Goal: Task Accomplishment & Management: Use online tool/utility

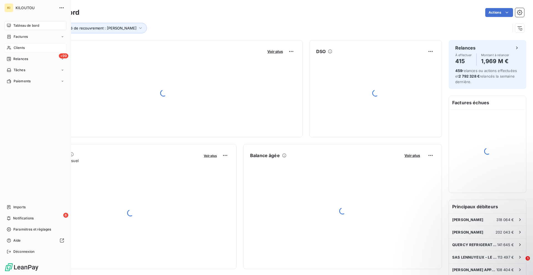
click at [16, 46] on span "Clients" at bounding box center [19, 47] width 11 height 5
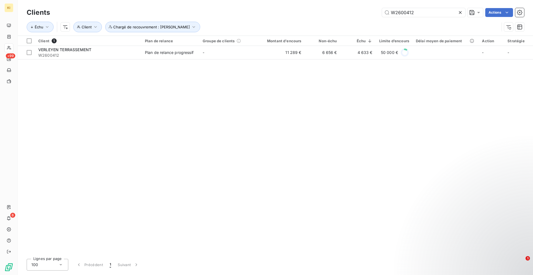
type input "W2600412"
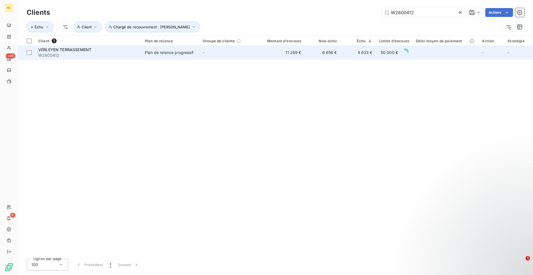
click at [238, 54] on td "-" at bounding box center [228, 52] width 58 height 13
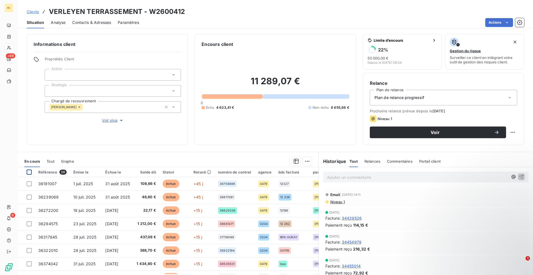
click at [29, 172] on div at bounding box center [29, 171] width 5 height 5
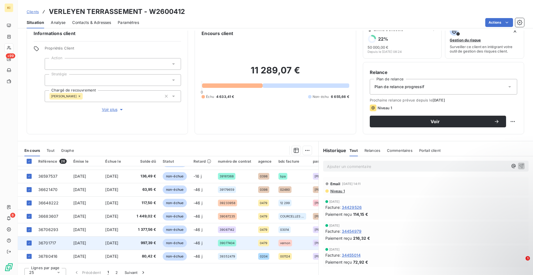
scroll to position [16, 0]
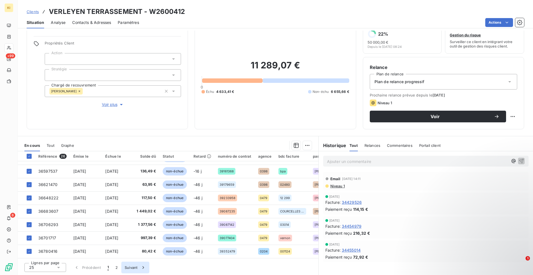
click at [129, 266] on button "Suivant" at bounding box center [135, 267] width 28 height 12
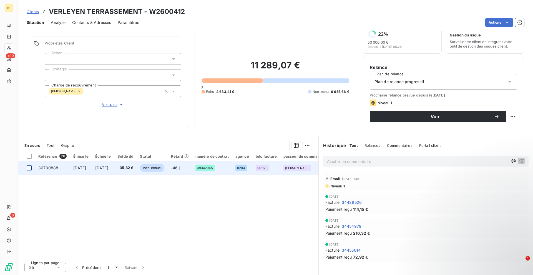
click at [28, 169] on div at bounding box center [29, 167] width 5 height 5
click at [29, 167] on icon at bounding box center [28, 167] width 3 height 3
click at [109, 267] on button "1" at bounding box center [108, 267] width 8 height 12
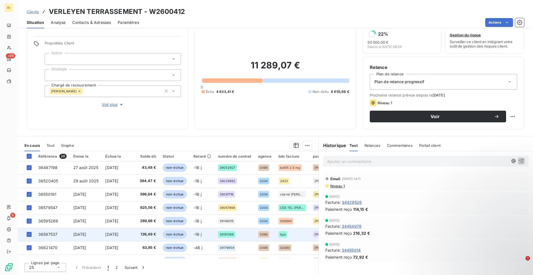
scroll to position [239, 0]
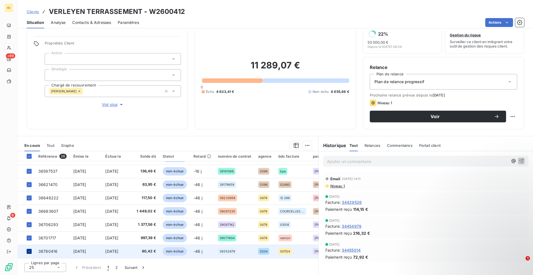
click at [27, 249] on icon at bounding box center [28, 250] width 3 height 3
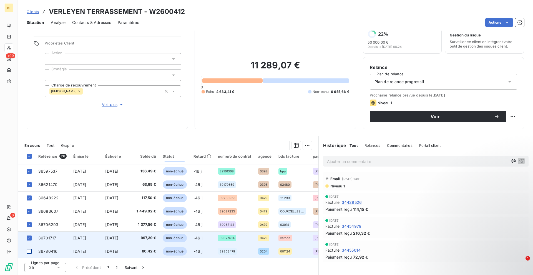
click at [28, 236] on icon at bounding box center [28, 237] width 3 height 3
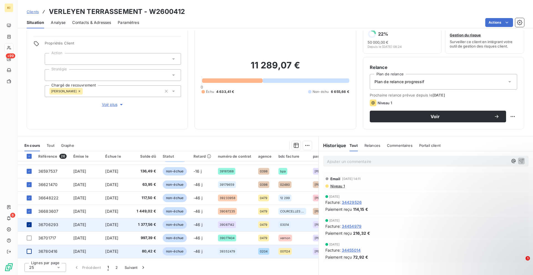
click at [27, 223] on icon at bounding box center [28, 224] width 3 height 3
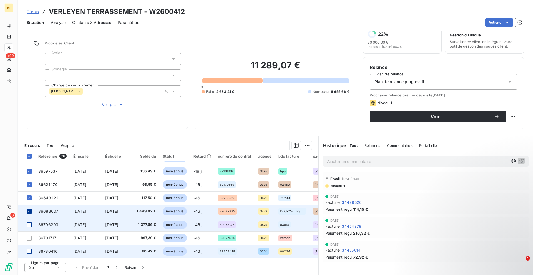
click at [29, 209] on icon at bounding box center [28, 210] width 3 height 3
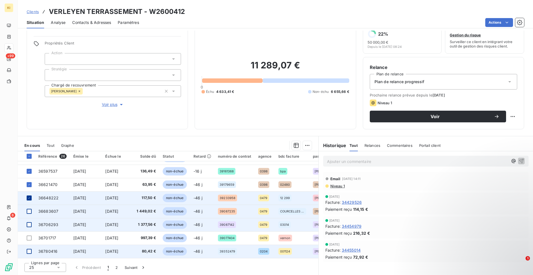
click at [29, 196] on icon at bounding box center [28, 197] width 3 height 3
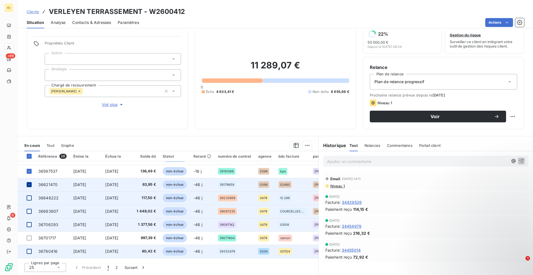
click at [27, 184] on div at bounding box center [29, 184] width 5 height 5
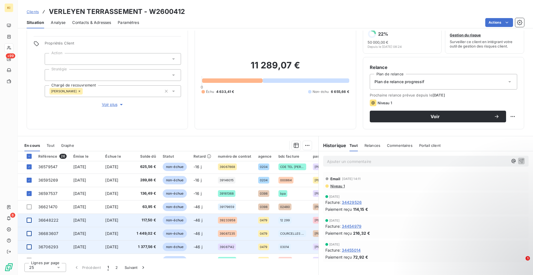
scroll to position [204, 0]
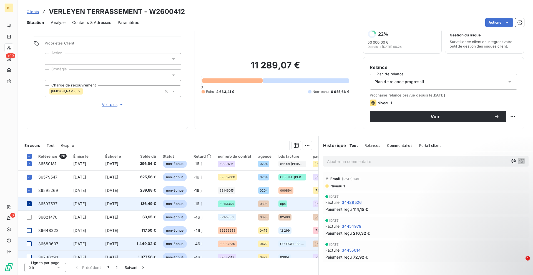
click at [29, 204] on icon at bounding box center [28, 203] width 3 height 3
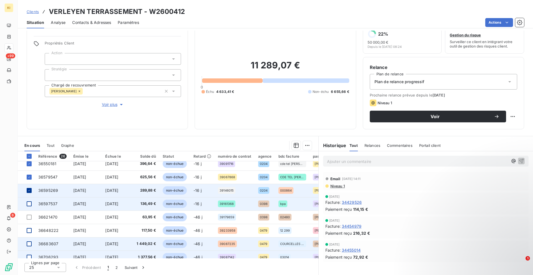
click at [31, 191] on icon at bounding box center [28, 190] width 3 height 3
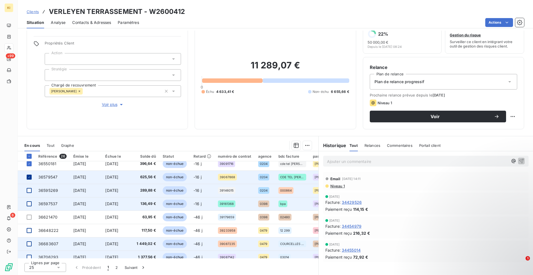
click at [31, 175] on icon at bounding box center [28, 176] width 3 height 3
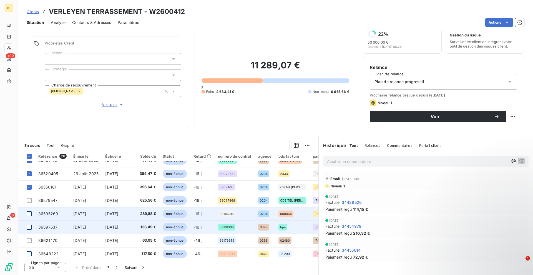
scroll to position [169, 0]
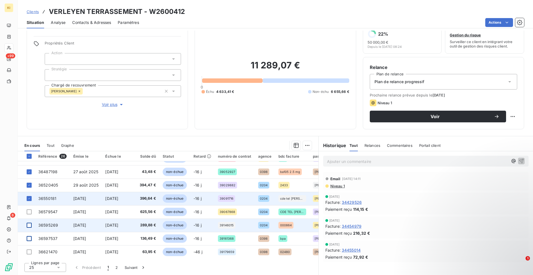
click at [26, 200] on td at bounding box center [26, 198] width 17 height 13
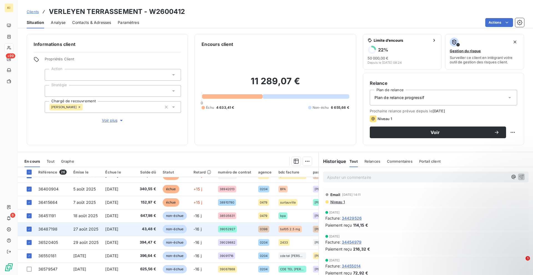
scroll to position [139, 0]
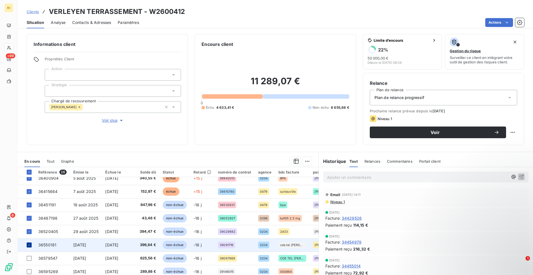
click at [30, 245] on icon at bounding box center [28, 244] width 3 height 3
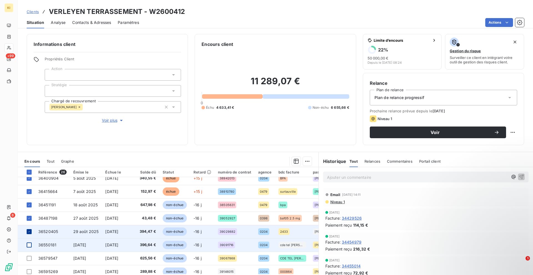
click at [29, 233] on div at bounding box center [29, 231] width 5 height 5
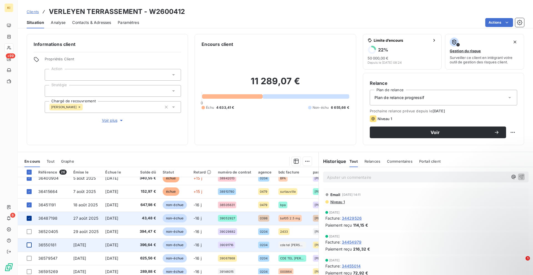
click at [28, 215] on div at bounding box center [29, 217] width 5 height 5
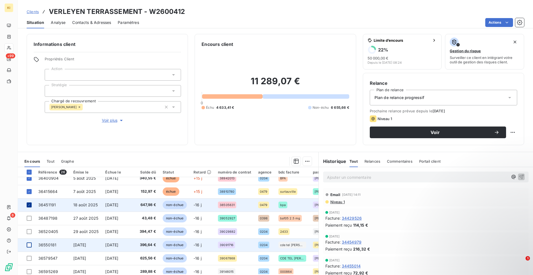
click at [29, 205] on icon at bounding box center [28, 204] width 3 height 3
click at [305, 160] on html "KI +99 6 Clients VERLEYEN TERRASSEMENT - W2600412 Situation Analyse Contacts & …" at bounding box center [266, 137] width 533 height 275
click at [244, 181] on div "Ajouter une promesse de paiement (12 factures)" at bounding box center [255, 183] width 102 height 9
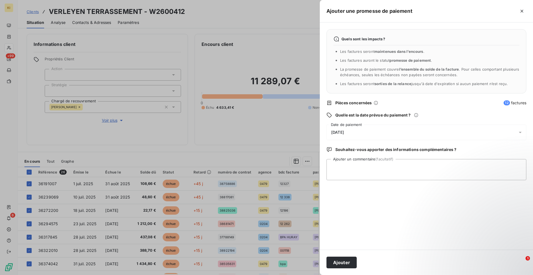
click at [350, 129] on div "[DATE]" at bounding box center [427, 132] width 200 height 16
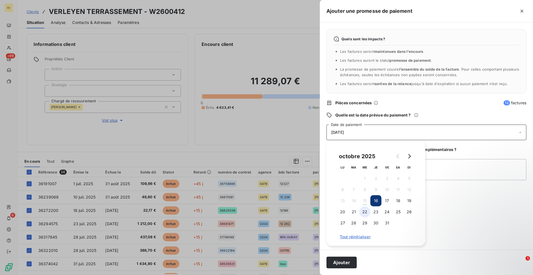
click at [365, 210] on button "22" at bounding box center [364, 211] width 11 height 11
click at [376, 214] on button "23" at bounding box center [375, 211] width 11 height 11
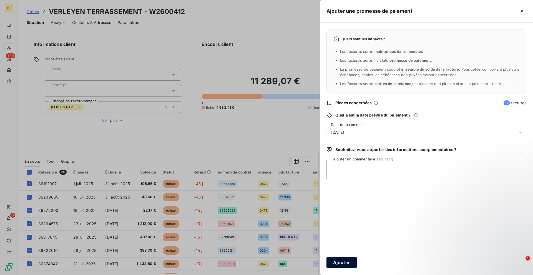
click at [340, 264] on button "Ajouter" at bounding box center [342, 262] width 30 height 12
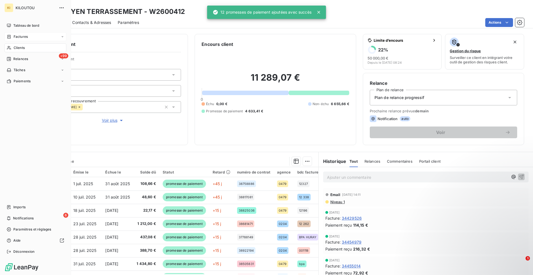
click at [15, 37] on span "Factures" at bounding box center [21, 36] width 14 height 5
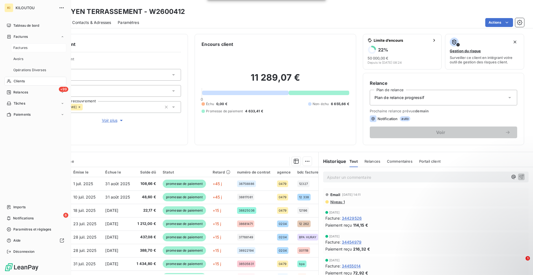
click at [22, 48] on span "Factures" at bounding box center [20, 47] width 14 height 5
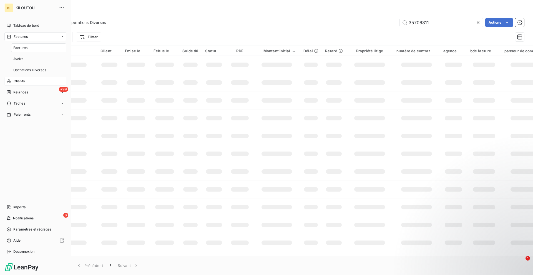
click at [27, 81] on div "Clients" at bounding box center [35, 81] width 62 height 9
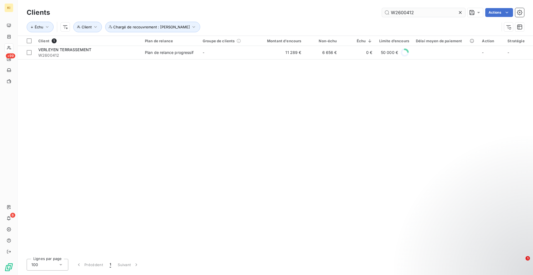
click at [461, 11] on icon at bounding box center [461, 13] width 6 height 6
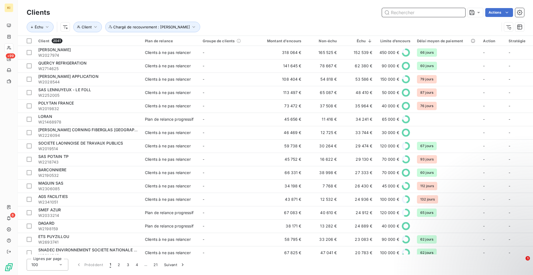
click at [445, 11] on input "text" at bounding box center [423, 12] width 83 height 9
paste input "W2079077"
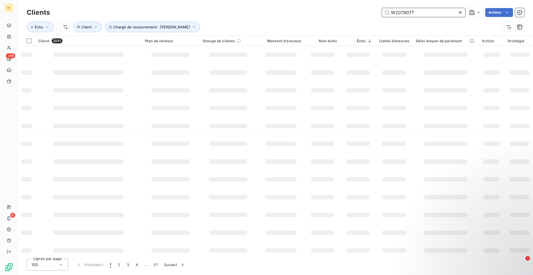
type input "W2079077"
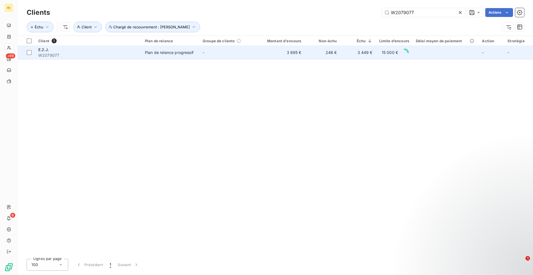
click at [162, 50] on div "Plan de relance progressif" at bounding box center [169, 53] width 49 height 6
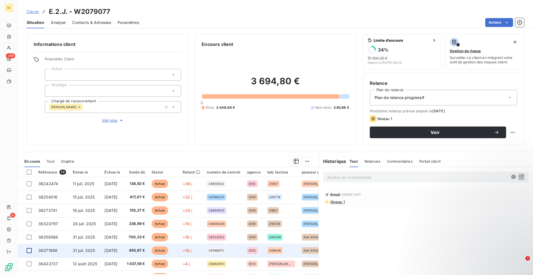
click at [28, 250] on div at bounding box center [29, 250] width 5 height 5
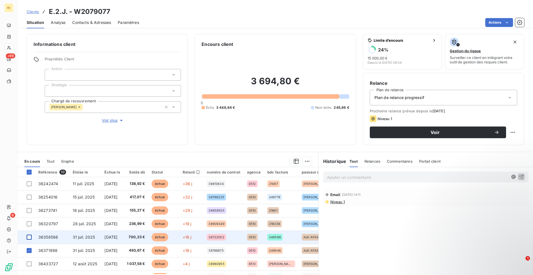
click at [28, 236] on div at bounding box center [29, 236] width 5 height 5
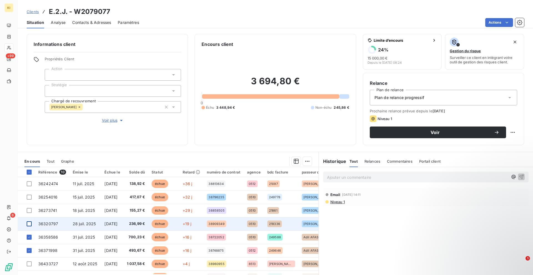
click at [28, 221] on div at bounding box center [29, 223] width 5 height 5
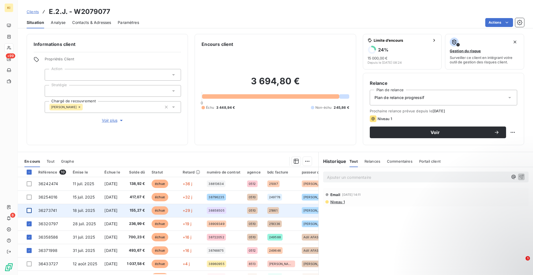
click at [30, 210] on div at bounding box center [29, 210] width 5 height 5
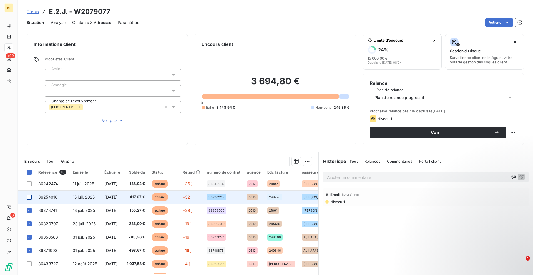
click at [29, 196] on div at bounding box center [29, 196] width 5 height 5
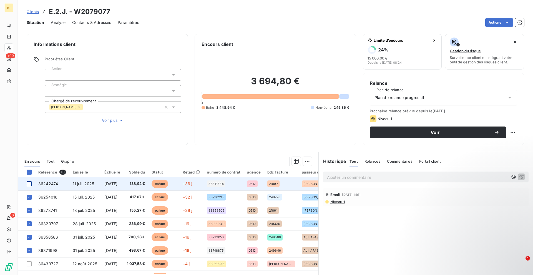
click at [28, 183] on div at bounding box center [29, 183] width 5 height 5
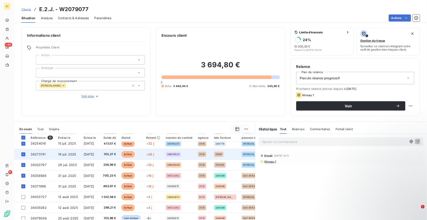
scroll to position [35, 0]
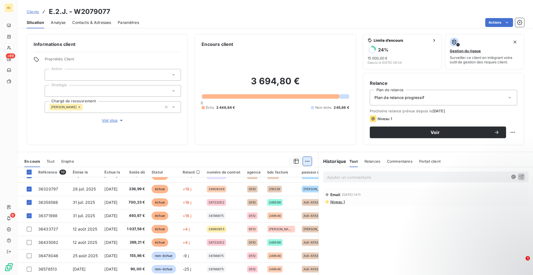
click at [307, 161] on html "KI +99 6 Clients E.2.J. - W2079077 Situation Analyse Contacts & Adresses Paramè…" at bounding box center [266, 137] width 533 height 275
click at [245, 181] on div "Ajouter une promesse de paiement (6 factures)" at bounding box center [255, 183] width 101 height 9
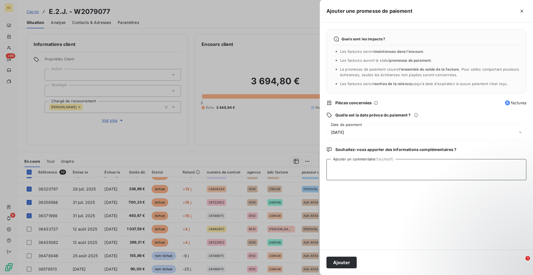
click at [346, 170] on textarea "Ajouter un commentaire (facultatif)" at bounding box center [427, 169] width 200 height 21
drag, startPoint x: 354, startPoint y: 169, endPoint x: 346, endPoint y: 167, distance: 8.4
click at [346, 167] on textarea "caro cheuqe à la signature" at bounding box center [427, 169] width 200 height 21
type textarea "caro chèque à la signature"
click at [343, 133] on span "[DATE]" at bounding box center [337, 132] width 13 height 4
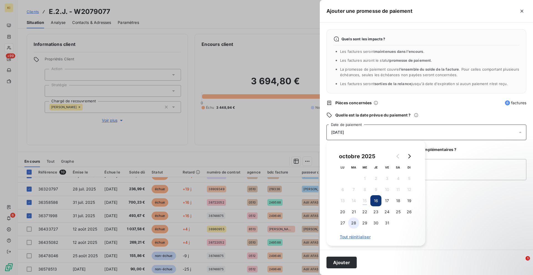
click at [356, 222] on button "28" at bounding box center [353, 222] width 11 height 11
click at [343, 265] on button "Ajouter" at bounding box center [342, 262] width 30 height 12
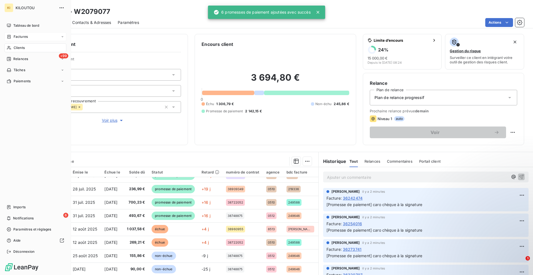
click at [15, 37] on span "Factures" at bounding box center [21, 36] width 14 height 5
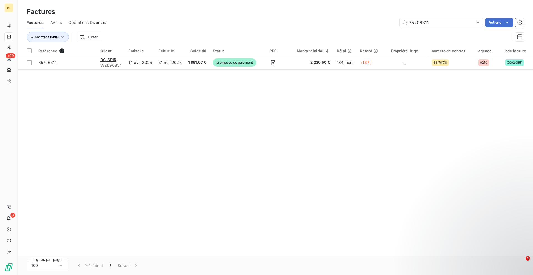
click at [478, 22] on icon at bounding box center [478, 23] width 6 height 6
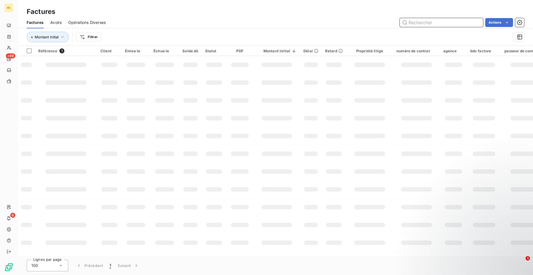
click at [440, 19] on input "text" at bounding box center [441, 22] width 83 height 9
paste input "36479388"
type input "36479388"
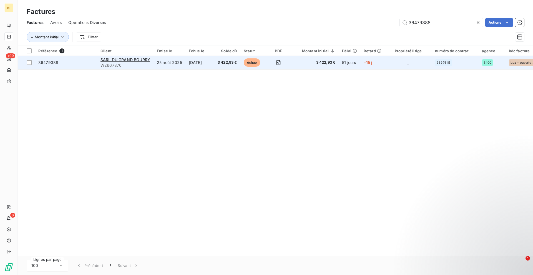
click at [152, 66] on td "SARL DU GRAND BOURRY W2667870" at bounding box center [125, 62] width 56 height 13
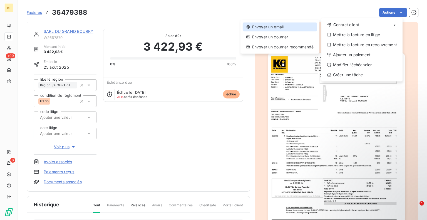
click at [289, 28] on div "Envoyer un email" at bounding box center [279, 26] width 74 height 9
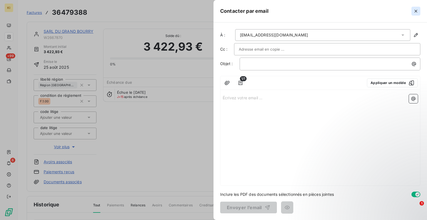
click at [414, 14] on icon "button" at bounding box center [416, 11] width 6 height 6
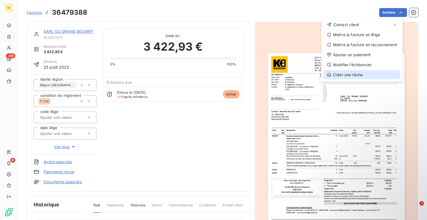
click at [347, 72] on div "Créer une tâche" at bounding box center [361, 74] width 77 height 9
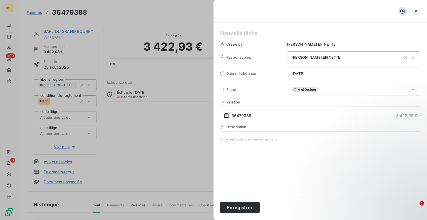
click at [271, 141] on span at bounding box center [320, 190] width 200 height 107
click at [220, 141] on div "Créée par [PERSON_NAME] Responsables [PERSON_NAME] Date d'échéance [DATE] Statu…" at bounding box center [319, 108] width 213 height 172
click at [299, 77] on html "KI +99 6 Factures 36479388 Actions SARL DU GRAND BOURRY W2667870 Montant initia…" at bounding box center [213, 110] width 427 height 220
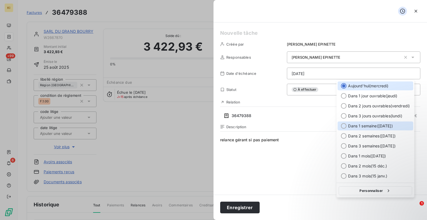
click at [343, 126] on div at bounding box center [343, 126] width 6 height 6
type input "[DATE]"
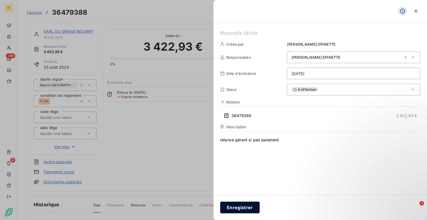
click at [244, 209] on button "Enregistrer" at bounding box center [239, 207] width 39 height 12
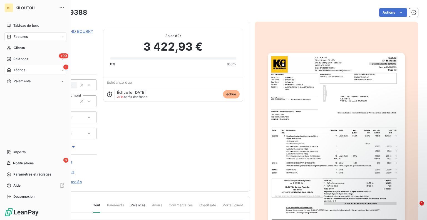
click at [19, 71] on span "Tâches" at bounding box center [20, 69] width 12 height 5
